Goal: Submit feedback/report problem

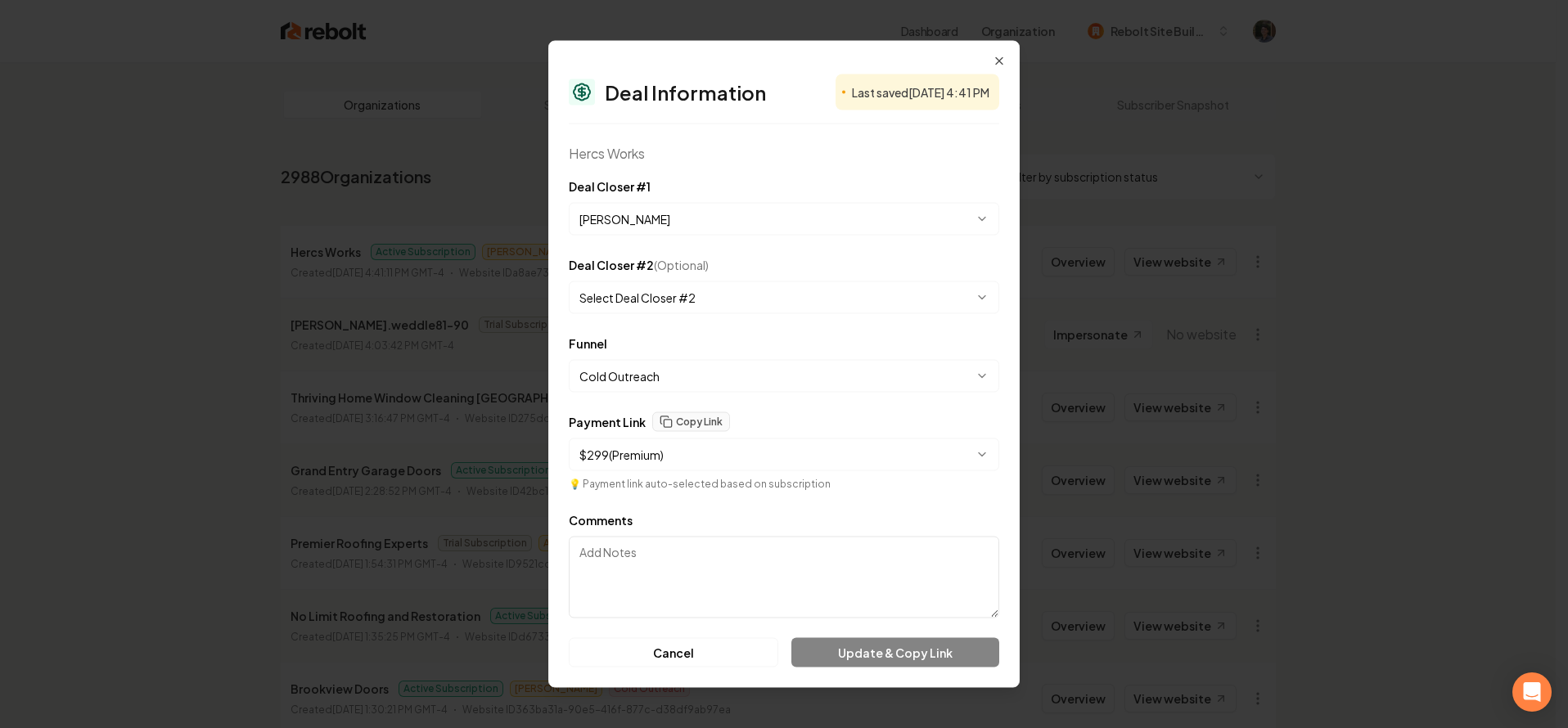
select select "**********"
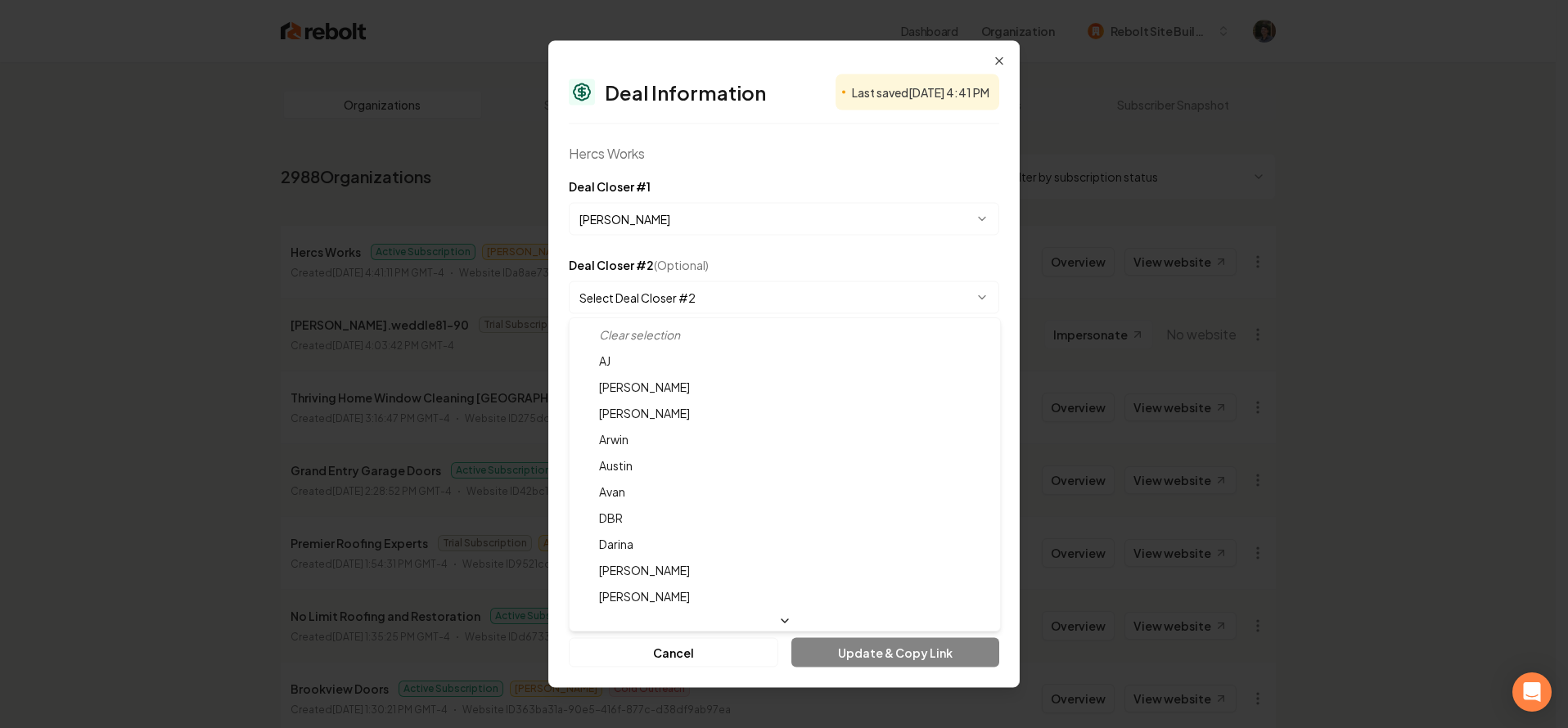
click at [830, 297] on body "Dashboard Organization Rebolt Site Builder Organizations Spam Review SMM Ongoin…" at bounding box center [778, 364] width 1556 height 728
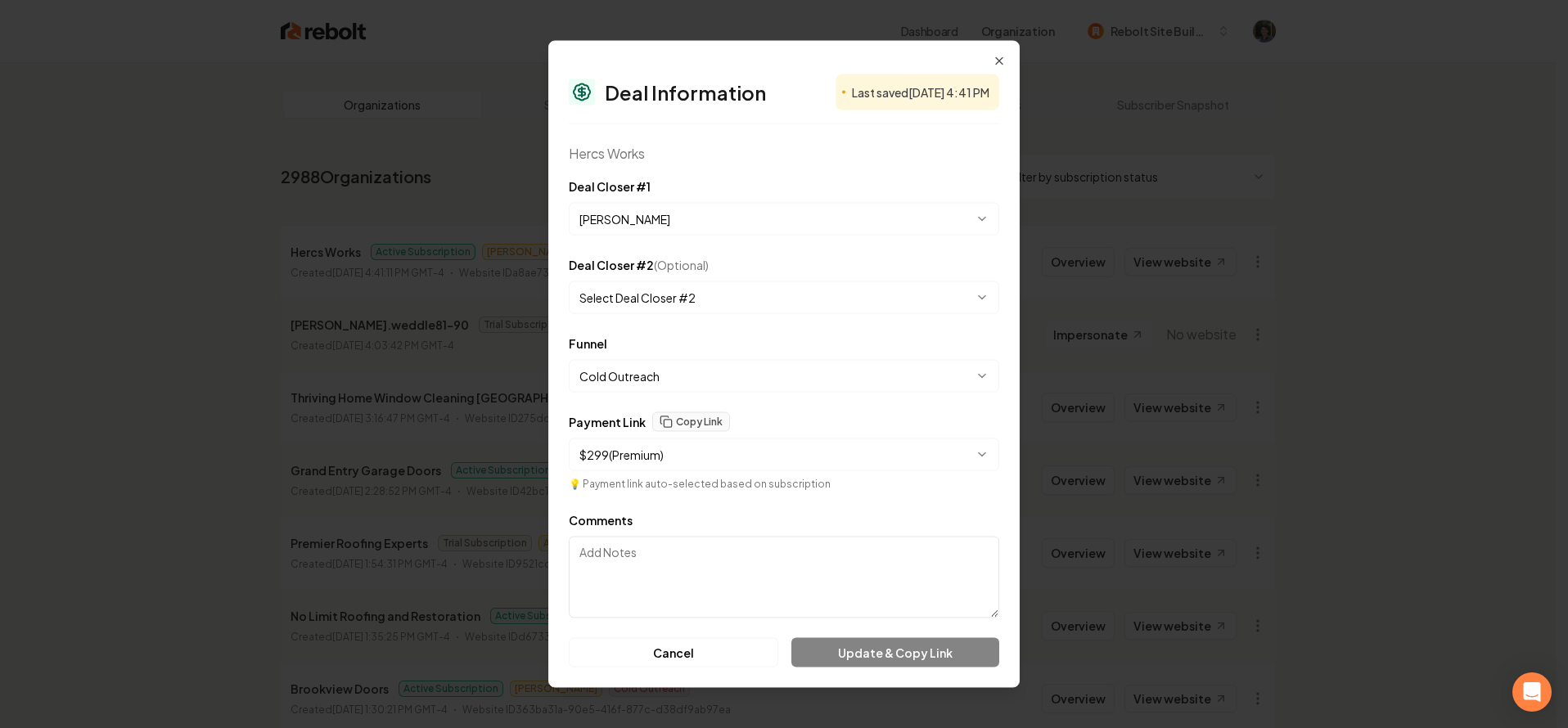
click at [769, 226] on body "Dashboard Organization Rebolt Site Builder Organizations Spam Review SMM Ongoin…" at bounding box center [778, 364] width 1556 height 728
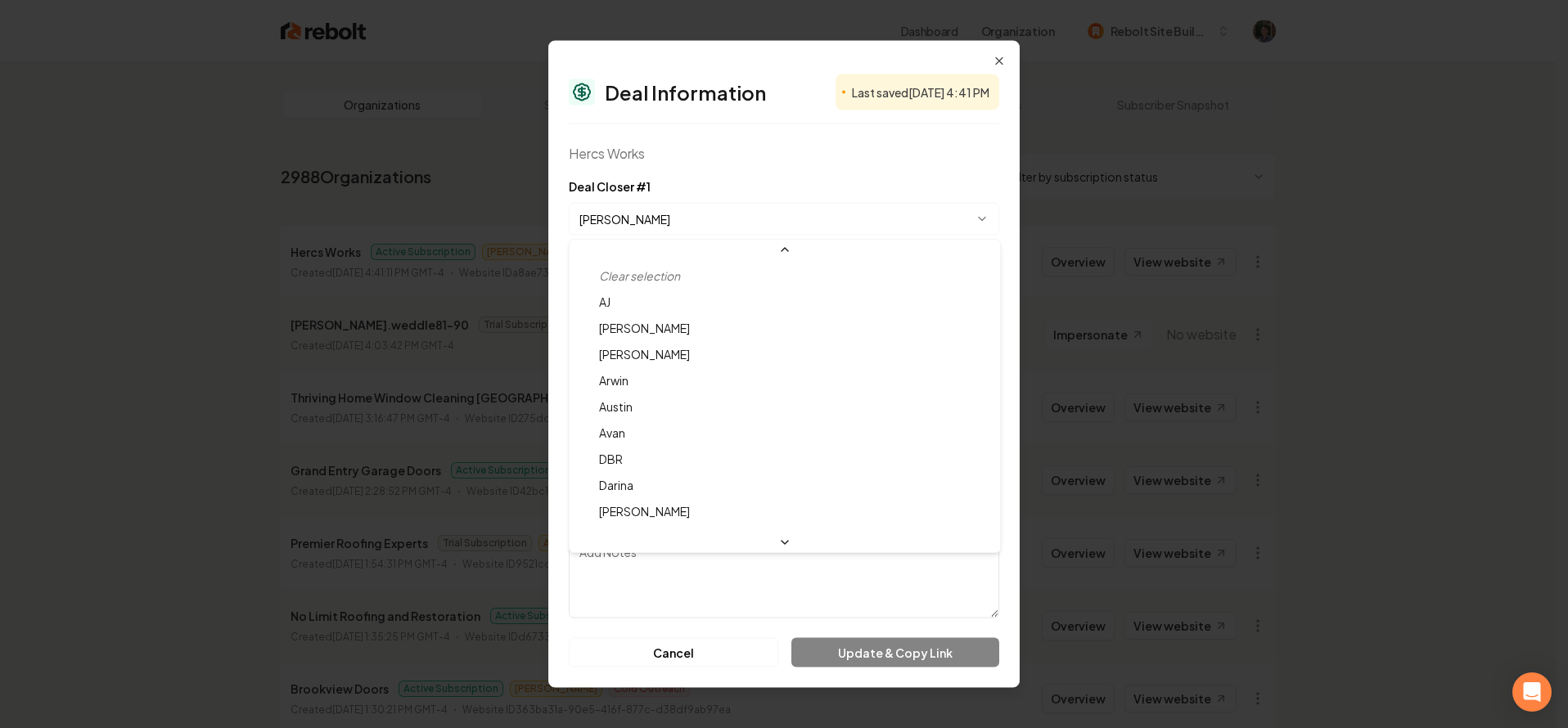
scroll to position [44, 0]
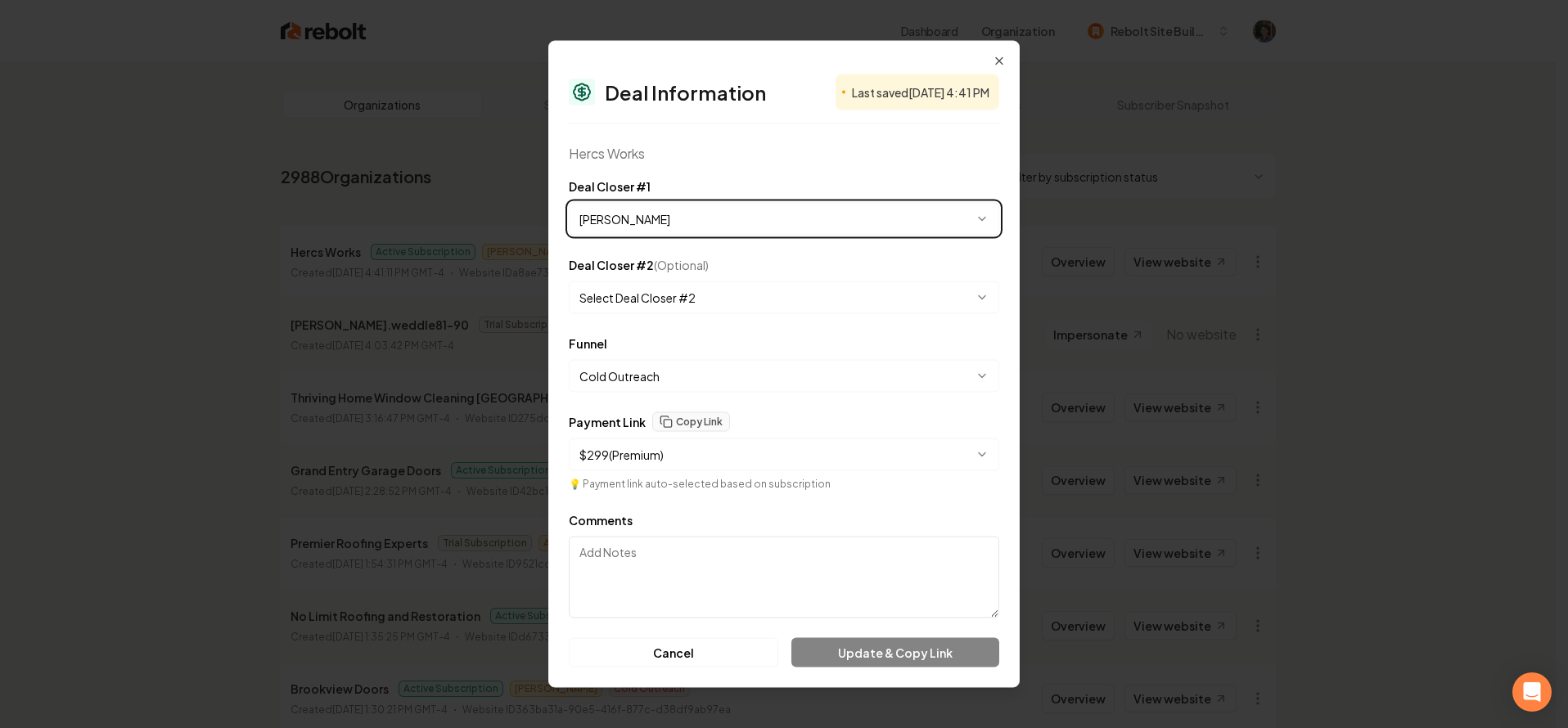
click at [769, 226] on body "Dashboard Organization Rebolt Site Builder Organizations Spam Review SMM Ongoin…" at bounding box center [778, 364] width 1556 height 728
click at [718, 552] on textarea "Comments" at bounding box center [784, 577] width 430 height 82
click at [788, 364] on body "Dashboard Organization Rebolt Site Builder Organizations Spam Review SMM Ongoin…" at bounding box center [778, 364] width 1556 height 728
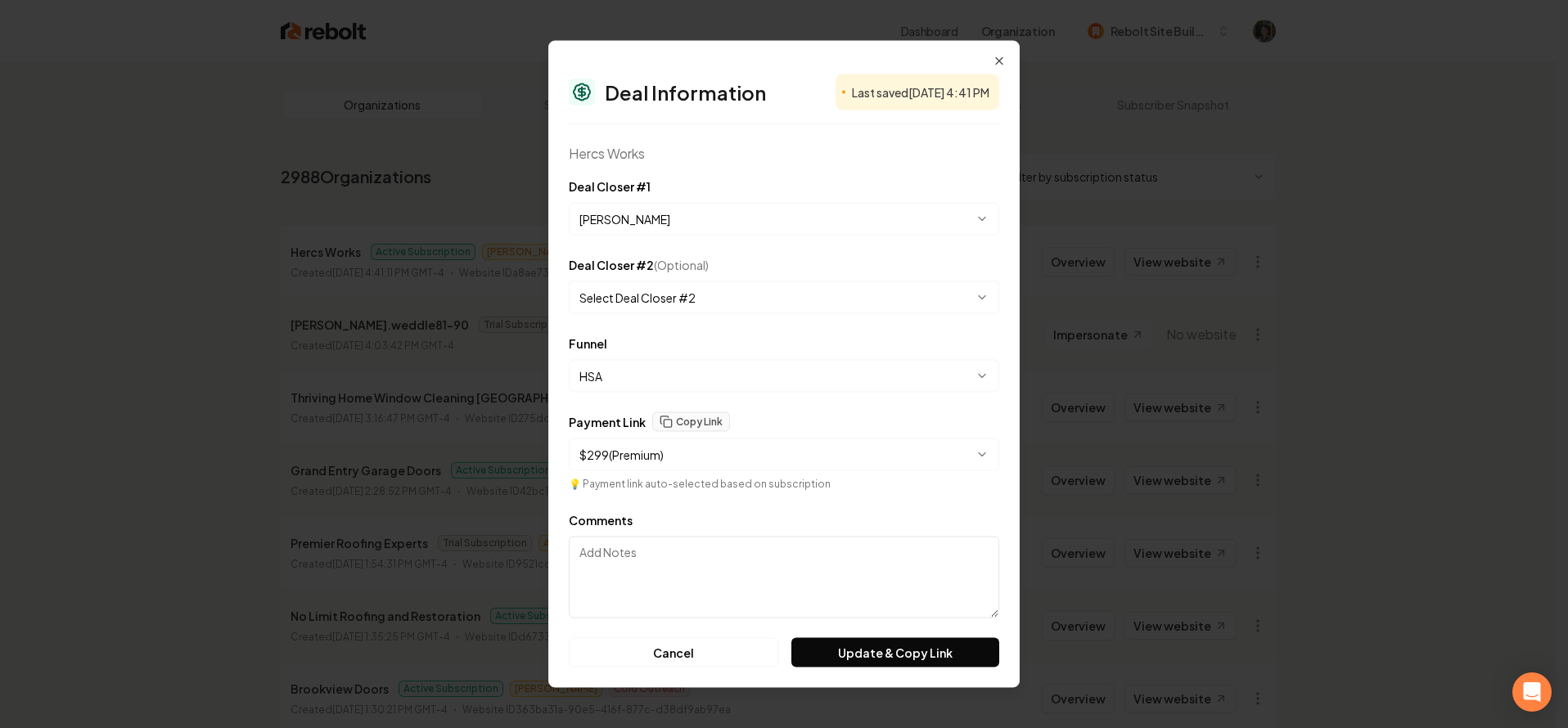
click at [762, 362] on body "Dashboard Organization Rebolt Site Builder Organizations Spam Review SMM Ongoin…" at bounding box center [778, 364] width 1556 height 728
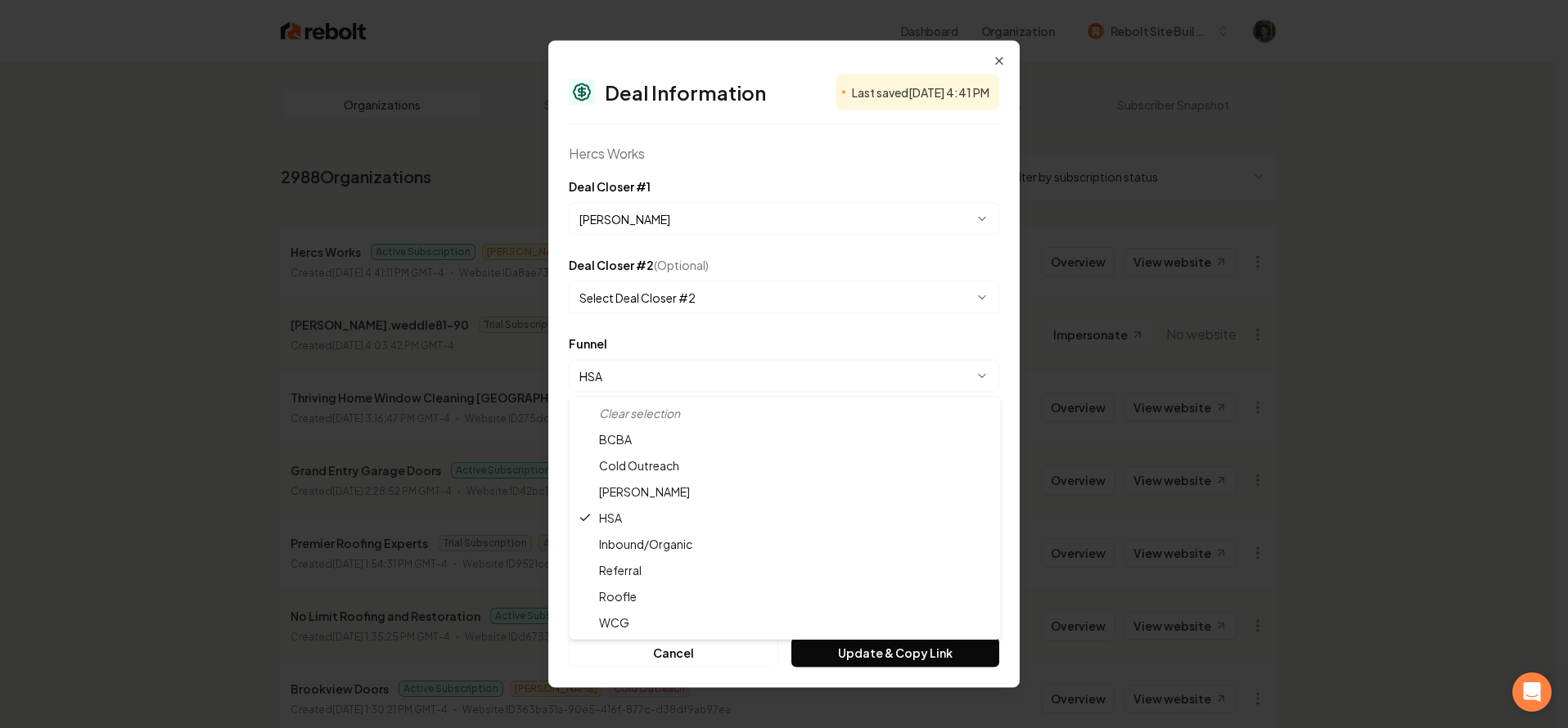
select select "**********"
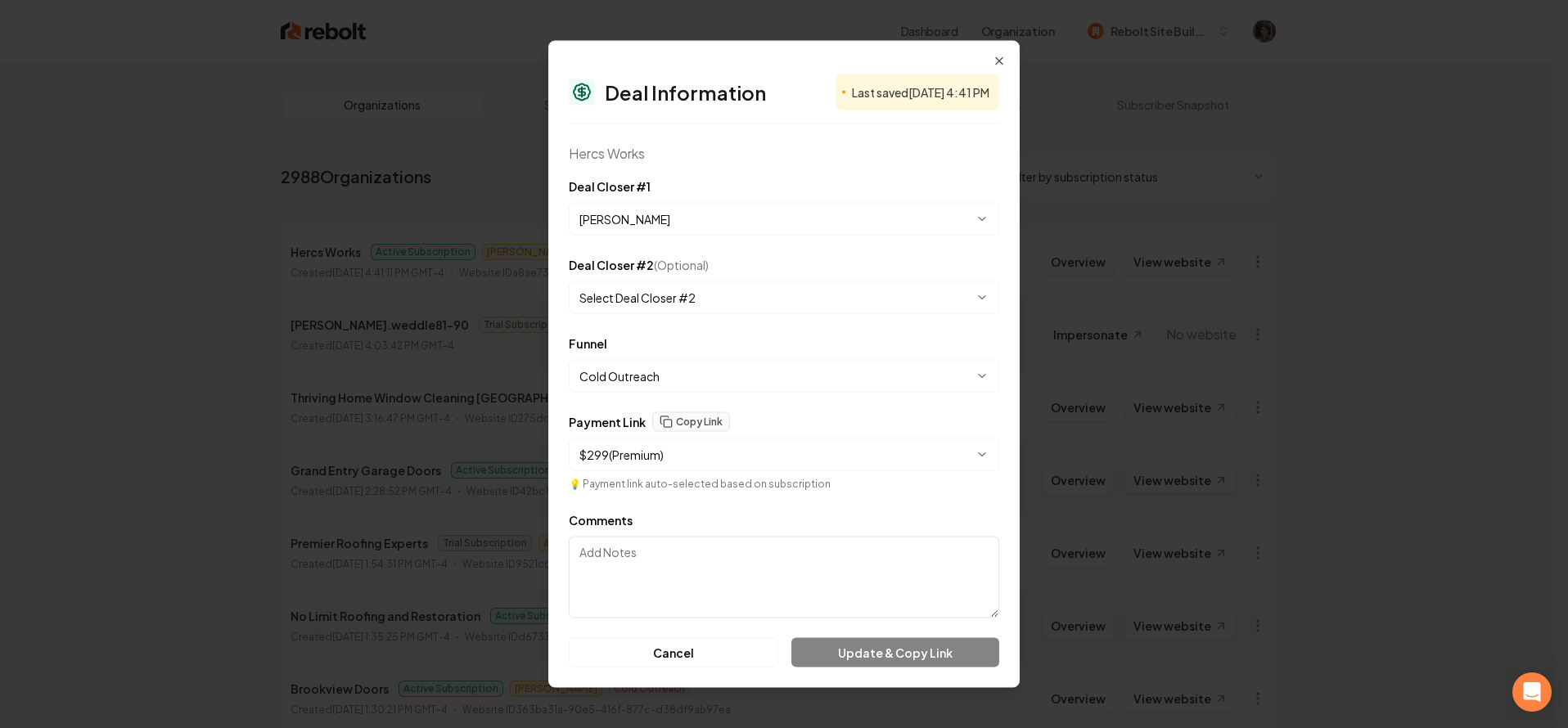
click at [716, 293] on body "Dashboard Organization Rebolt Site Builder Organizations Spam Review SMM Ongoin…" at bounding box center [778, 364] width 1556 height 728
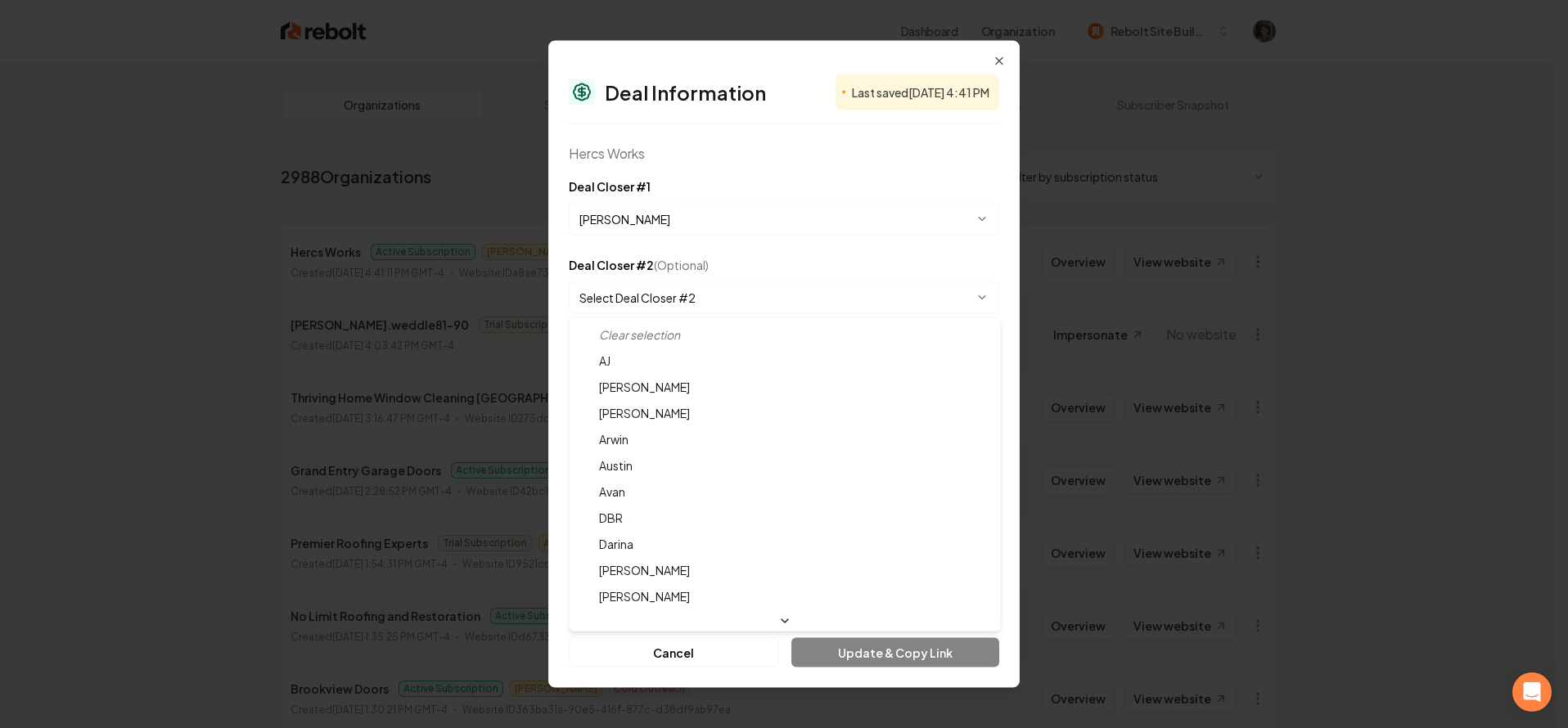
select select "**********"
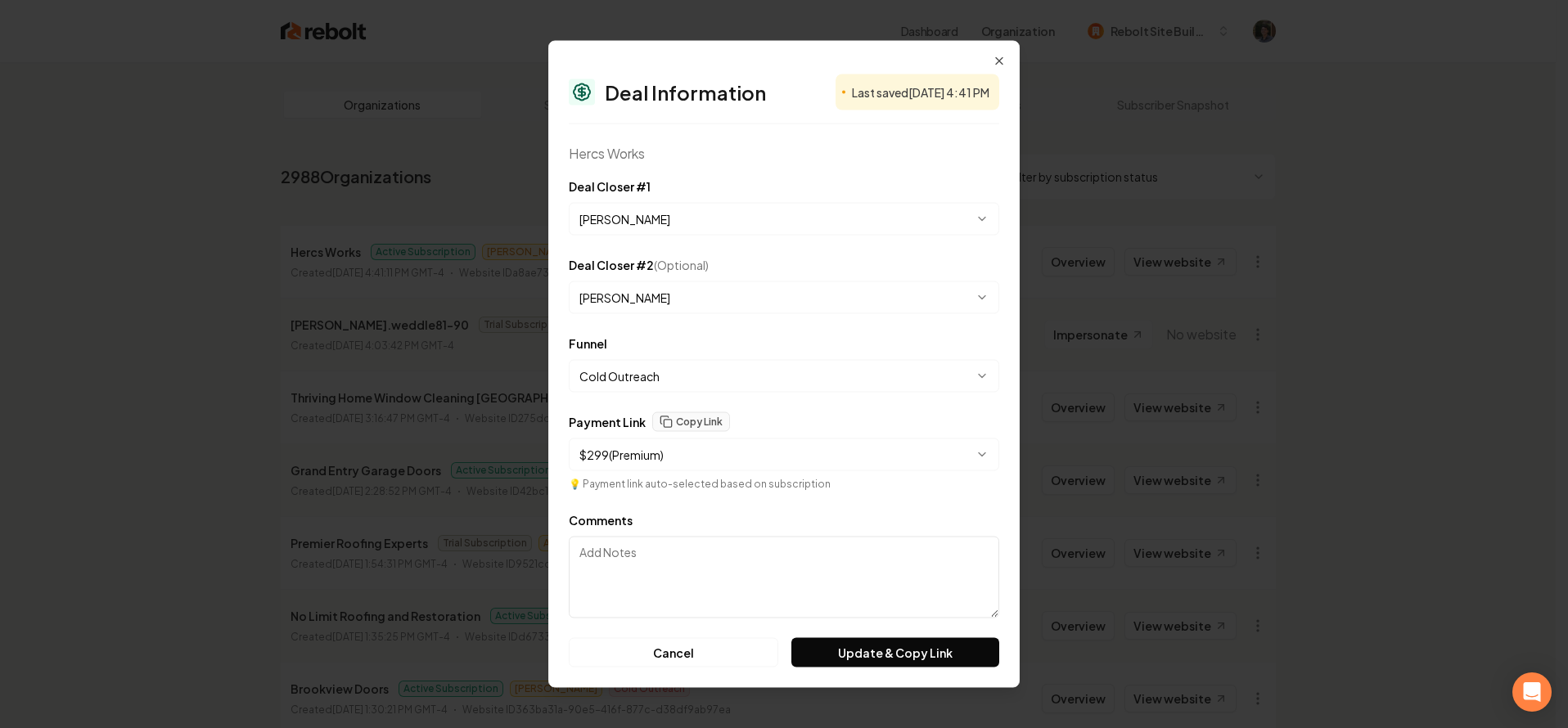
click at [732, 298] on body "Dashboard Organization Rebolt Site Builder Organizations Spam Review SMM Ongoin…" at bounding box center [778, 364] width 1556 height 728
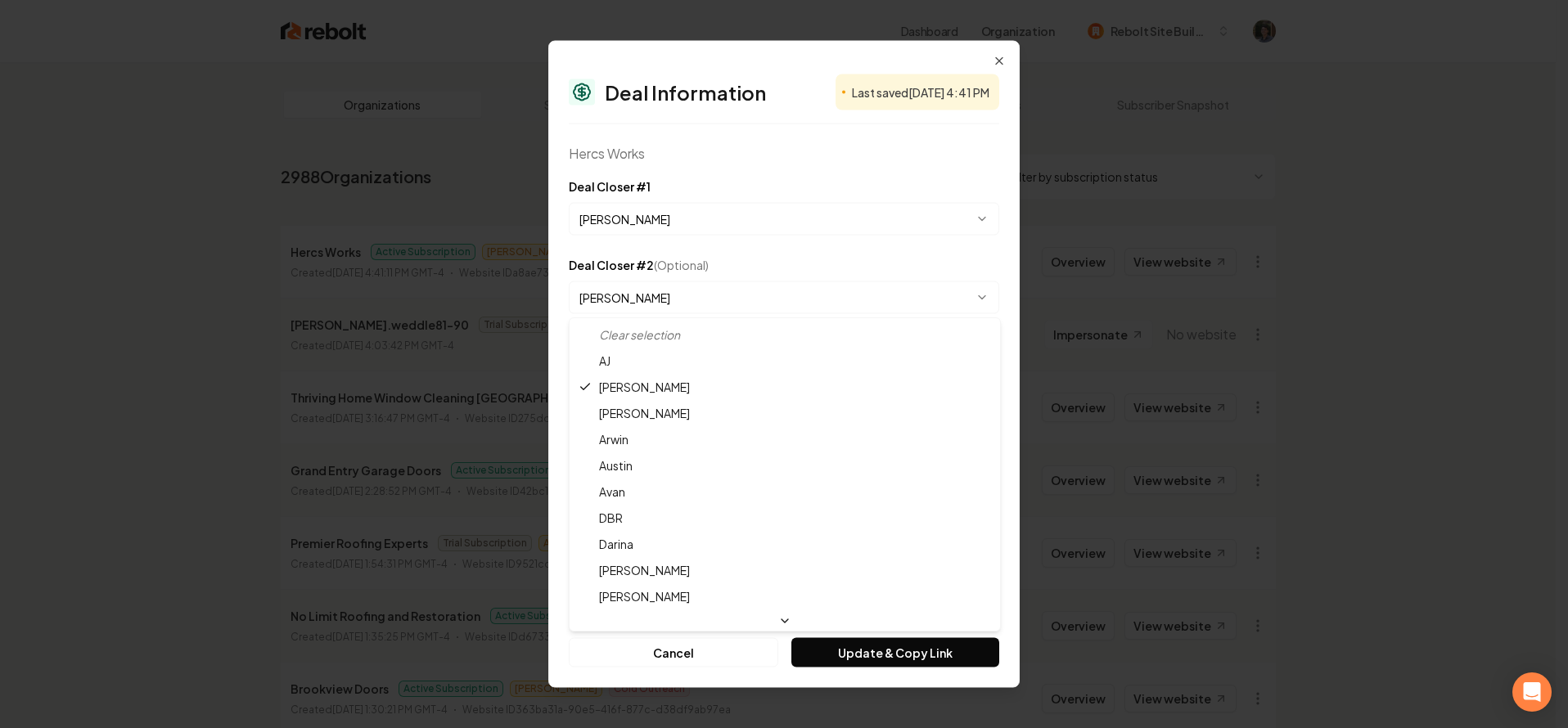
select select
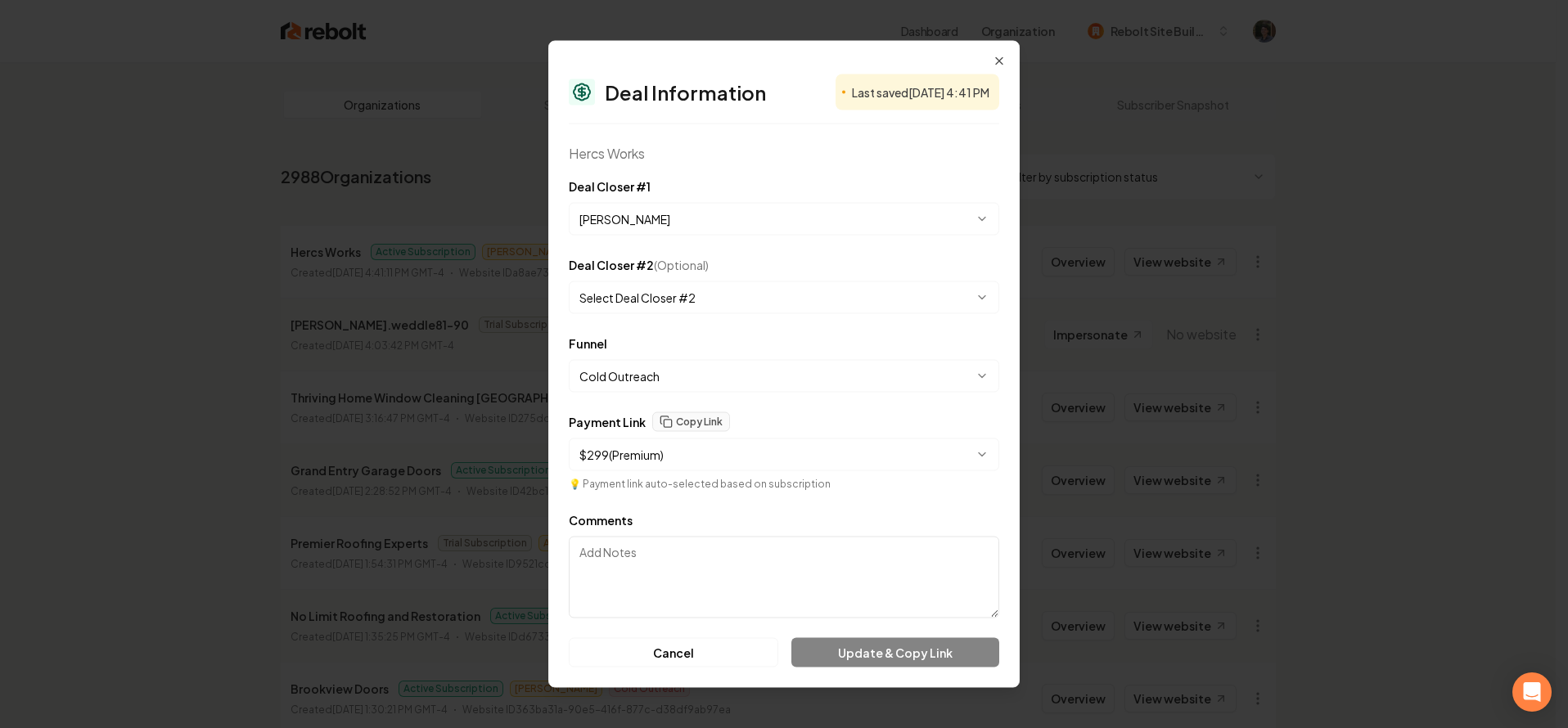
click at [741, 218] on body "Dashboard Organization Rebolt Site Builder Organizations Spam Review SMM Ongoin…" at bounding box center [778, 364] width 1556 height 728
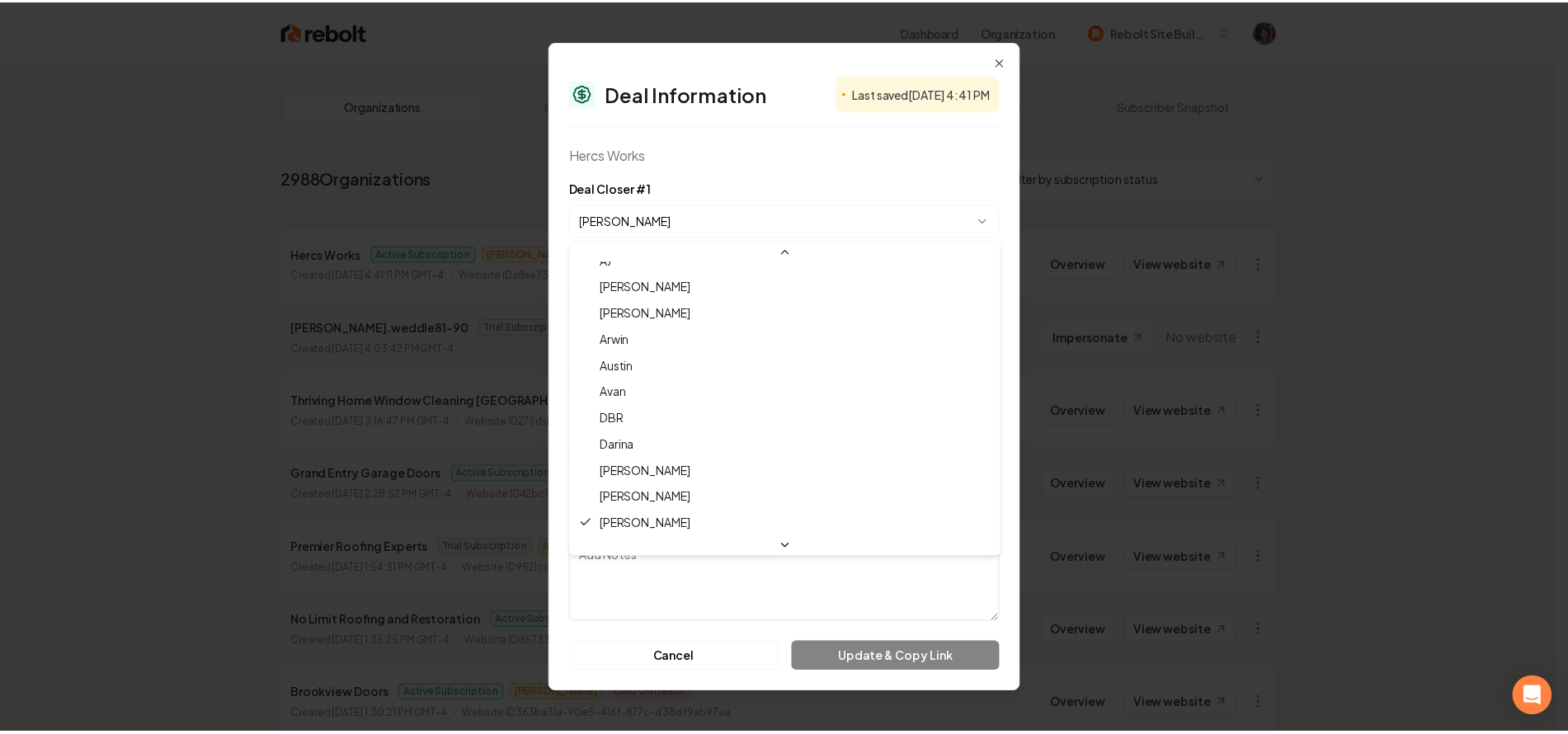
scroll to position [0, 0]
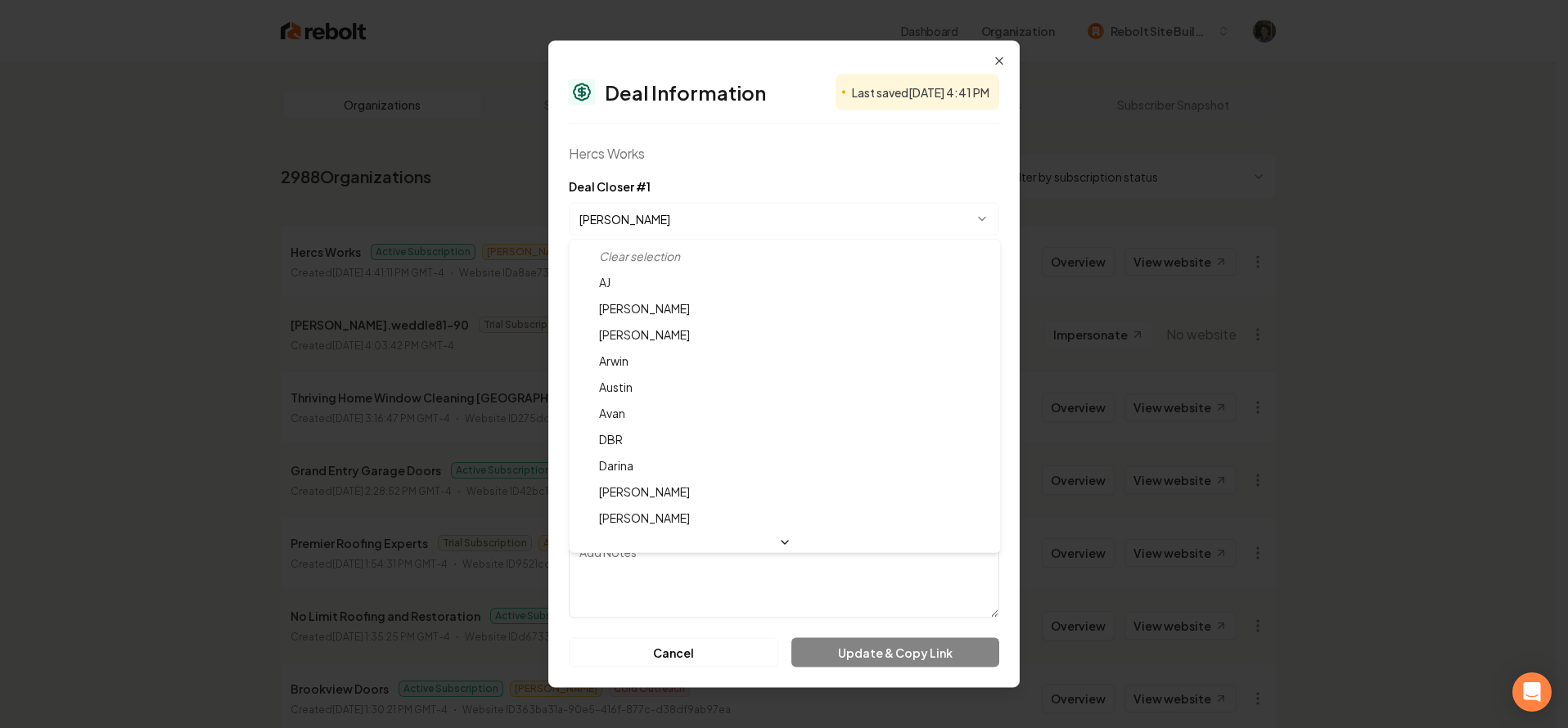
select select
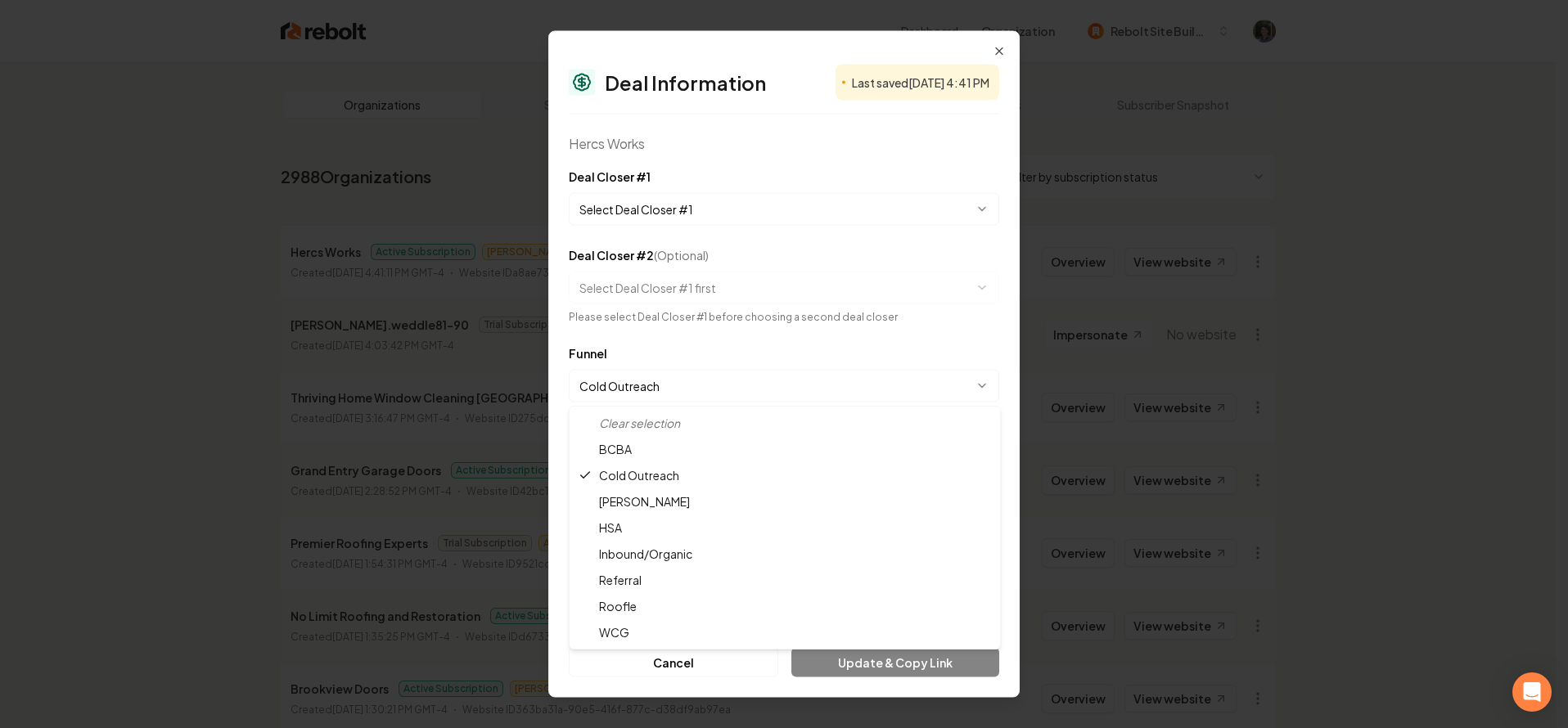
click at [727, 380] on body "Dashboard Organization Rebolt Site Builder Organizations Spam Review SMM Ongoin…" at bounding box center [778, 364] width 1556 height 728
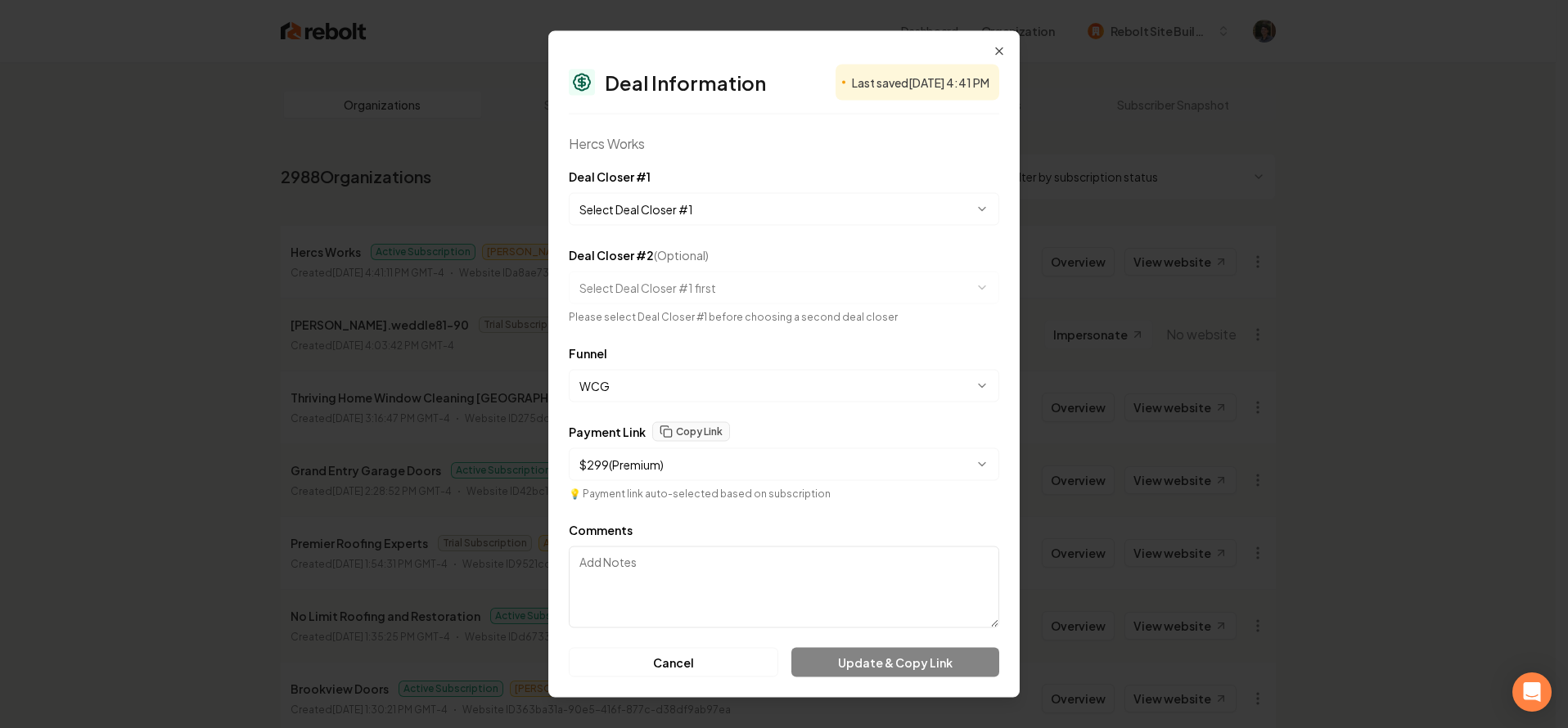
click at [692, 392] on body "Dashboard Organization Rebolt Site Builder Organizations Spam Review SMM Ongoin…" at bounding box center [778, 364] width 1556 height 728
click at [699, 387] on body "Dashboard Organization Rebolt Site Builder Organizations Spam Review SMM Ongoin…" at bounding box center [778, 364] width 1556 height 728
click at [674, 391] on body "Dashboard Organization Rebolt Site Builder Organizations Spam Review SMM Ongoin…" at bounding box center [778, 364] width 1556 height 728
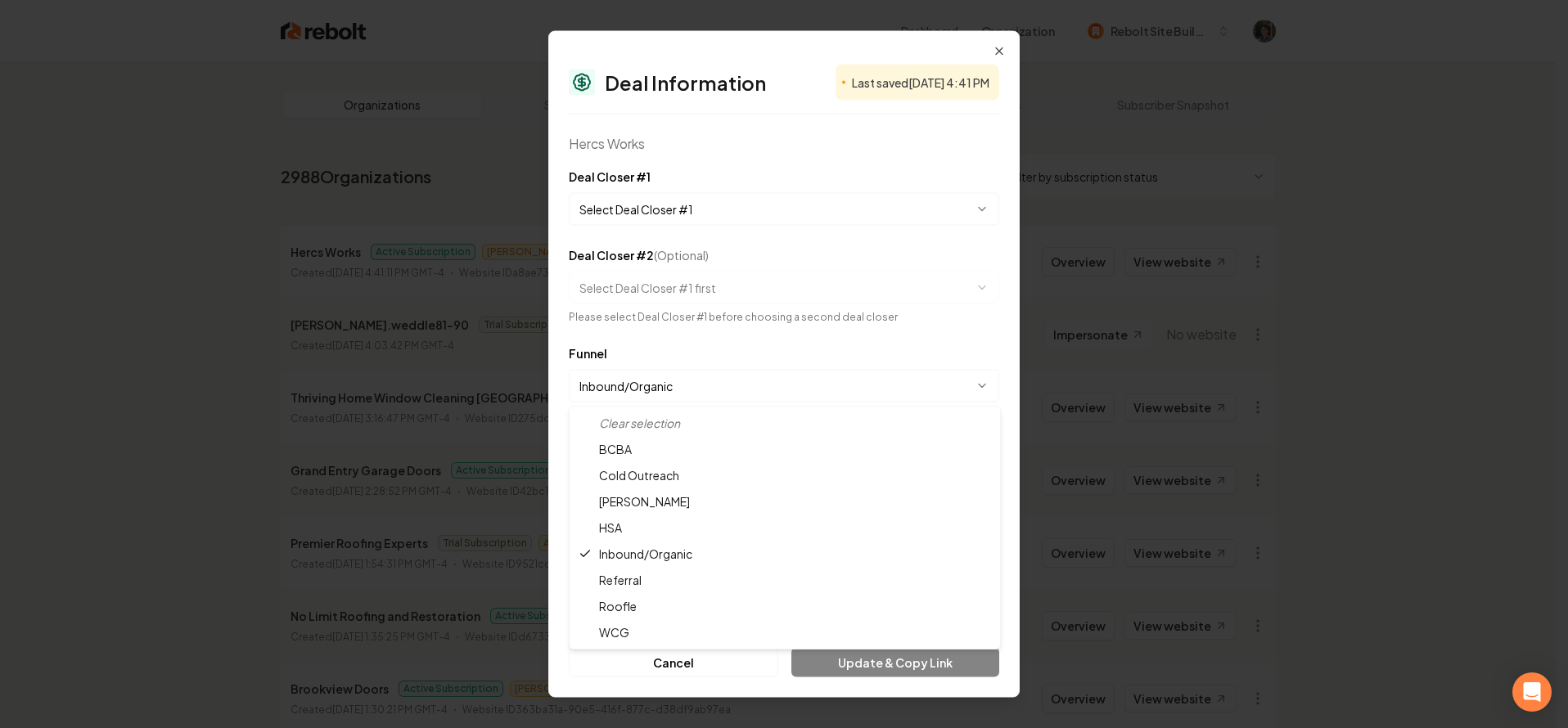
click at [698, 387] on body "Dashboard Organization Rebolt Site Builder Organizations Spam Review SMM Ongoin…" at bounding box center [778, 364] width 1556 height 728
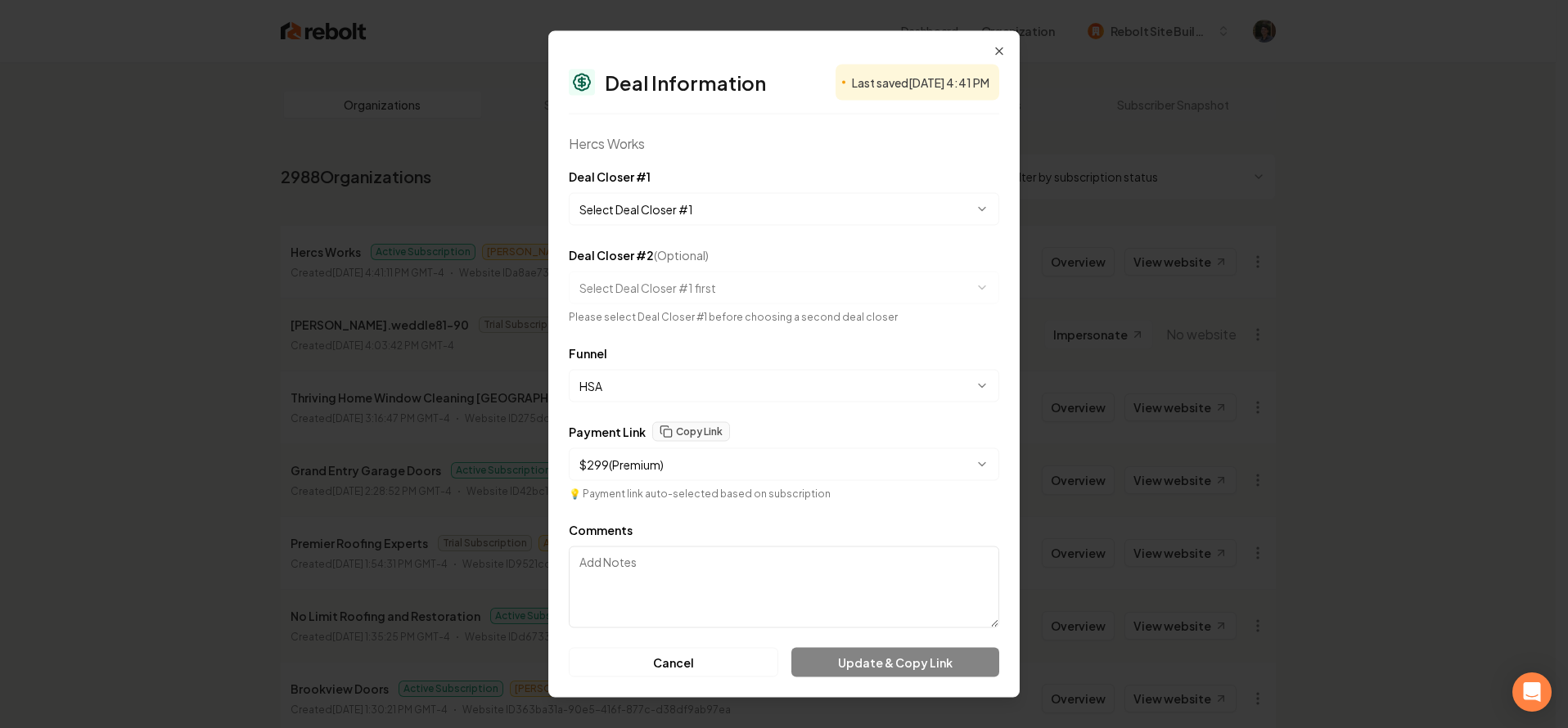
click at [694, 391] on body "Dashboard Organization Rebolt Site Builder Organizations Spam Review SMM Ongoin…" at bounding box center [778, 364] width 1556 height 728
click at [706, 379] on body "Dashboard Organization Rebolt Site Builder Organizations Spam Review SMM Ongoin…" at bounding box center [778, 364] width 1556 height 728
click at [694, 381] on body "Dashboard Organization Rebolt Site Builder Organizations Spam Review SMM Ongoin…" at bounding box center [778, 364] width 1556 height 728
click at [891, 380] on body "Dashboard Organization Rebolt Site Builder Organizations Spam Review SMM Ongoin…" at bounding box center [778, 364] width 1556 height 728
click at [726, 387] on body "Dashboard Organization Rebolt Site Builder Organizations Spam Review SMM Ongoin…" at bounding box center [778, 364] width 1556 height 728
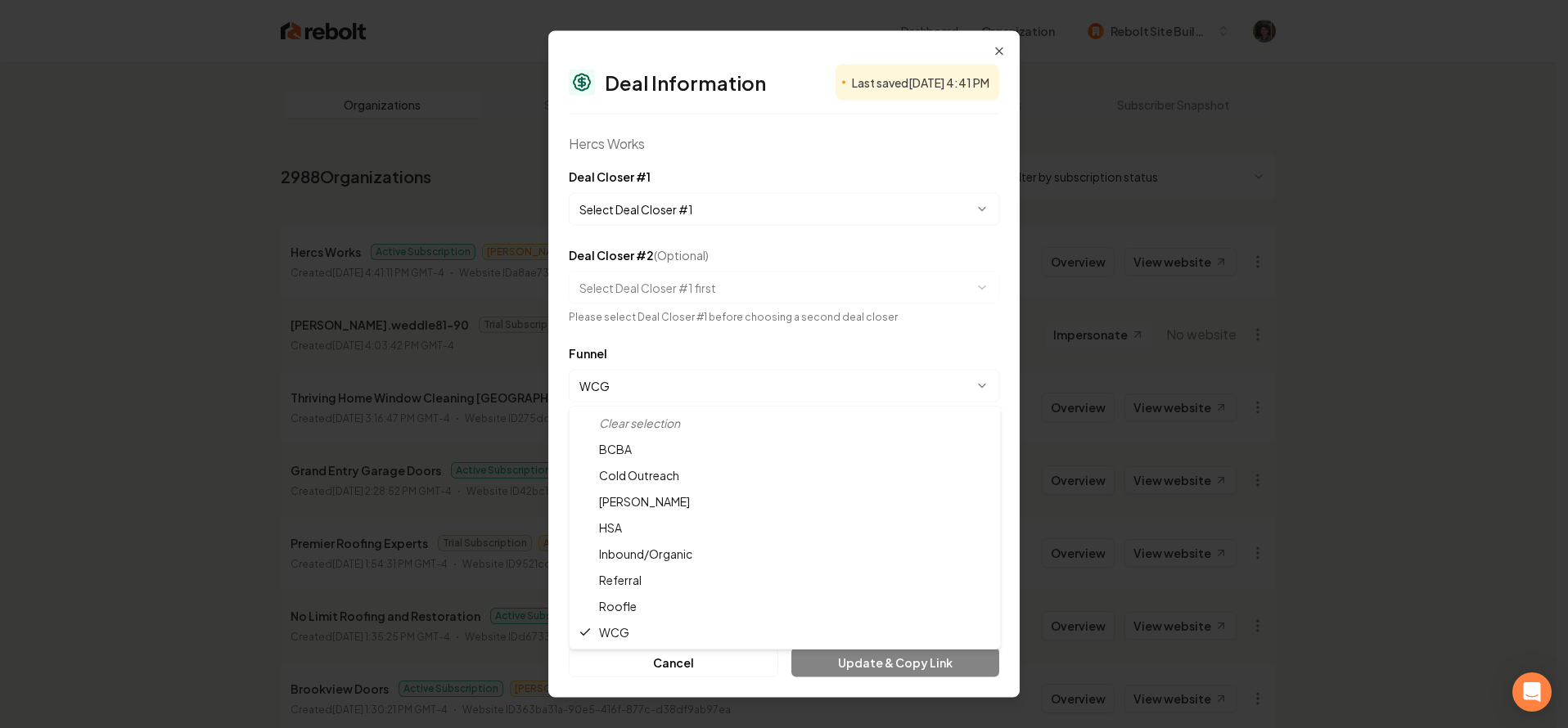
select select "**********"
